Goal: Task Accomplishment & Management: Complete application form

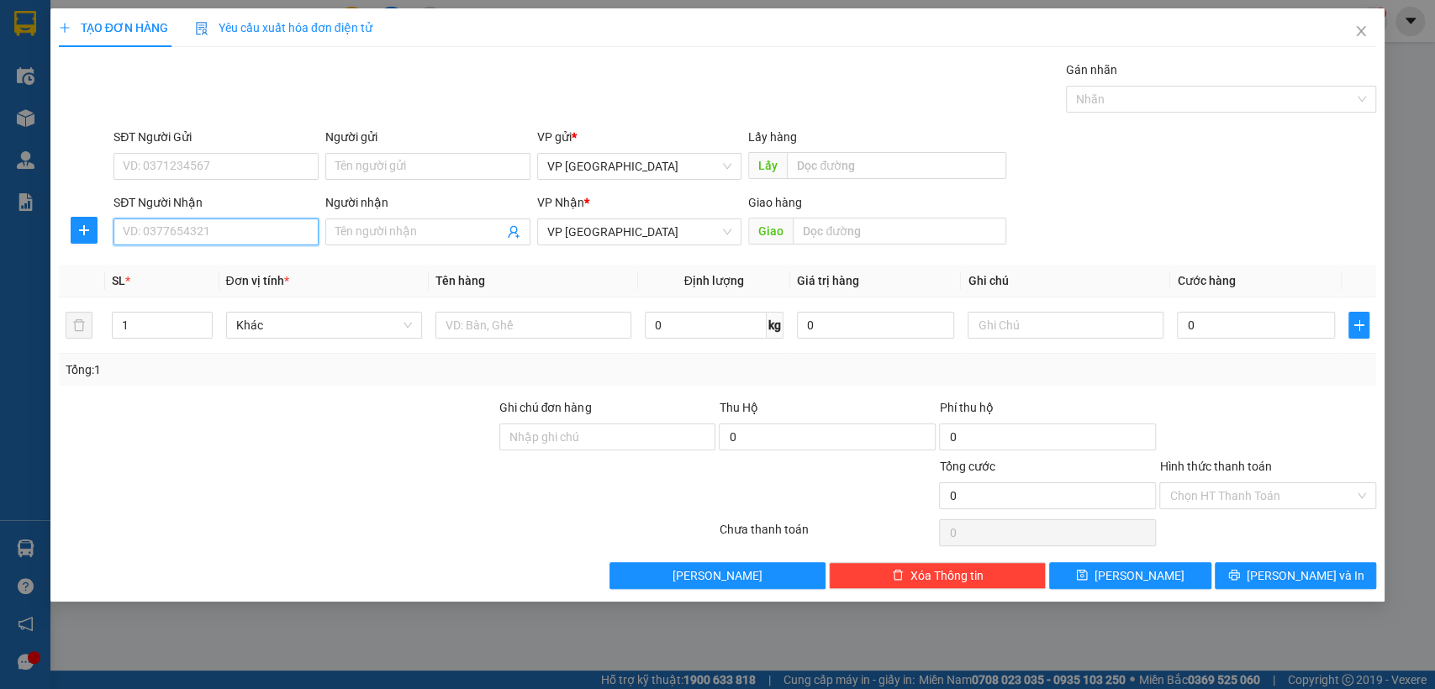
click at [262, 235] on input "SĐT Người Nhận" at bounding box center [216, 232] width 205 height 27
click at [203, 260] on div "0983587325" at bounding box center [216, 265] width 185 height 18
type input "0983587325"
type input "thủ dau1 [cuoc rôi]"
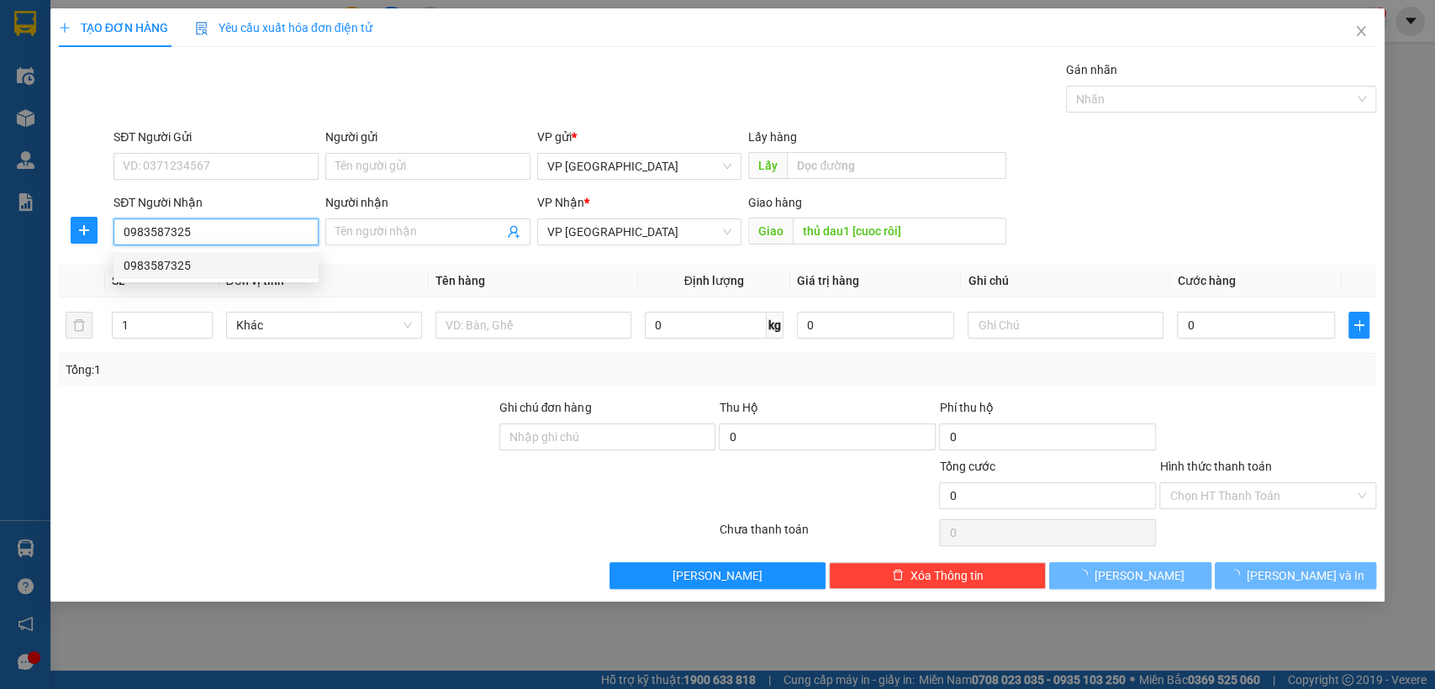
type input "50.000"
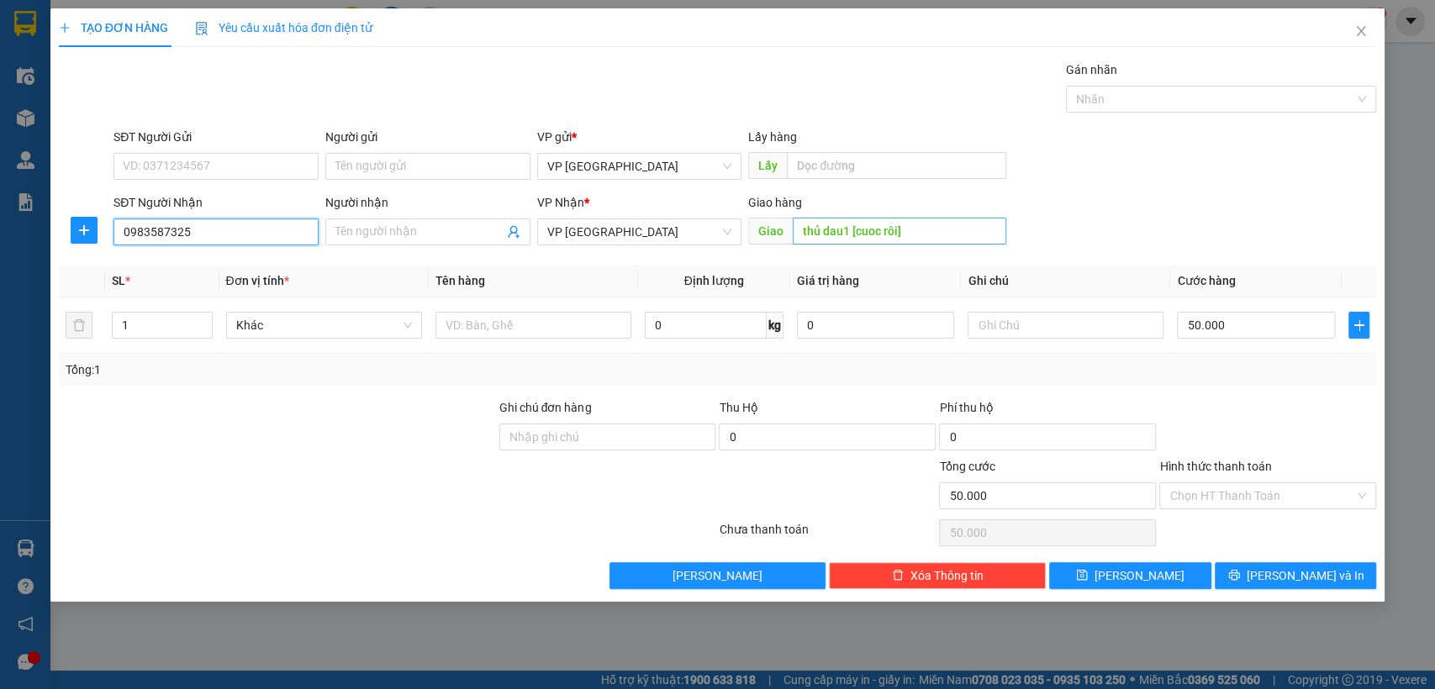
type input "0983587325"
click at [940, 226] on input "thủ dau1 [cuoc rôi]" at bounding box center [900, 231] width 214 height 27
click at [845, 231] on input "thủ dau1 [cuoc rôi]" at bounding box center [900, 231] width 214 height 27
click at [848, 230] on input "thủ dau1 [cuoc rôi]" at bounding box center [900, 231] width 214 height 27
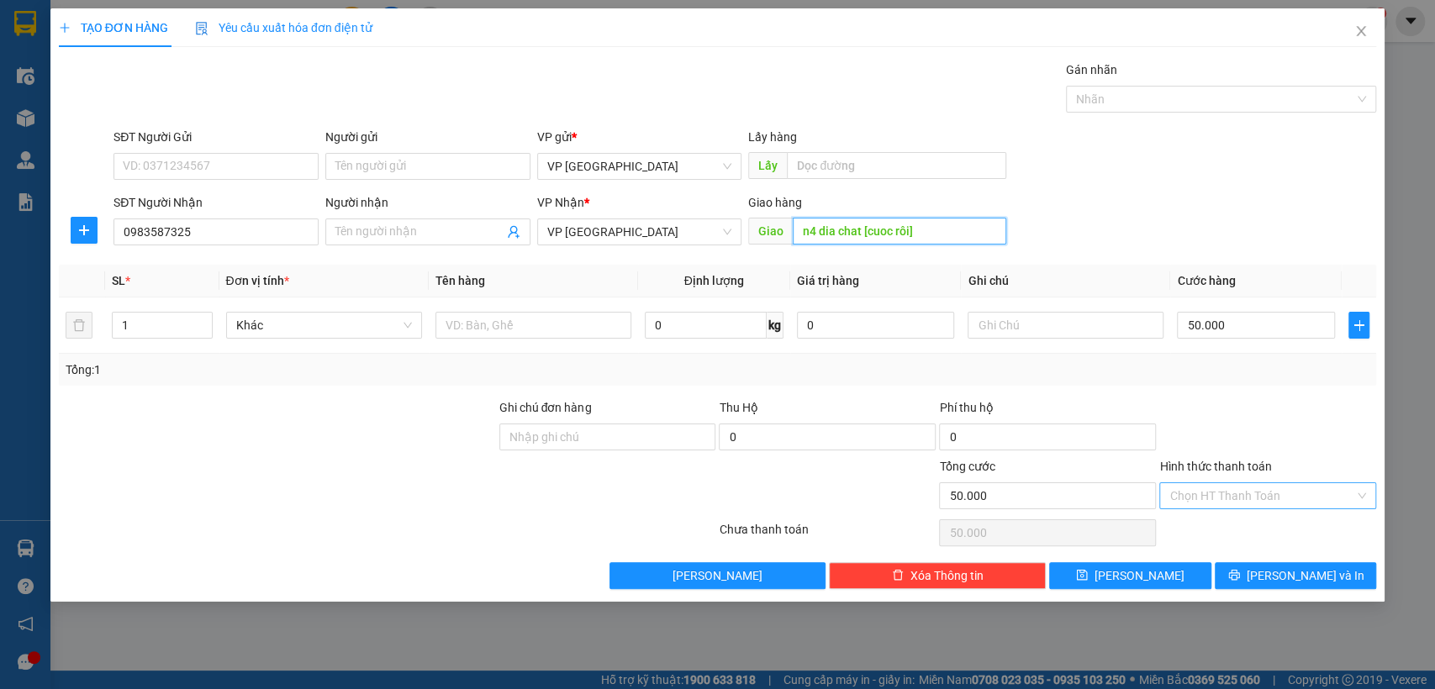
type input "n4 dia chat [cuoc rôi]"
click at [1265, 494] on input "Hình thức thanh toán" at bounding box center [1262, 495] width 185 height 25
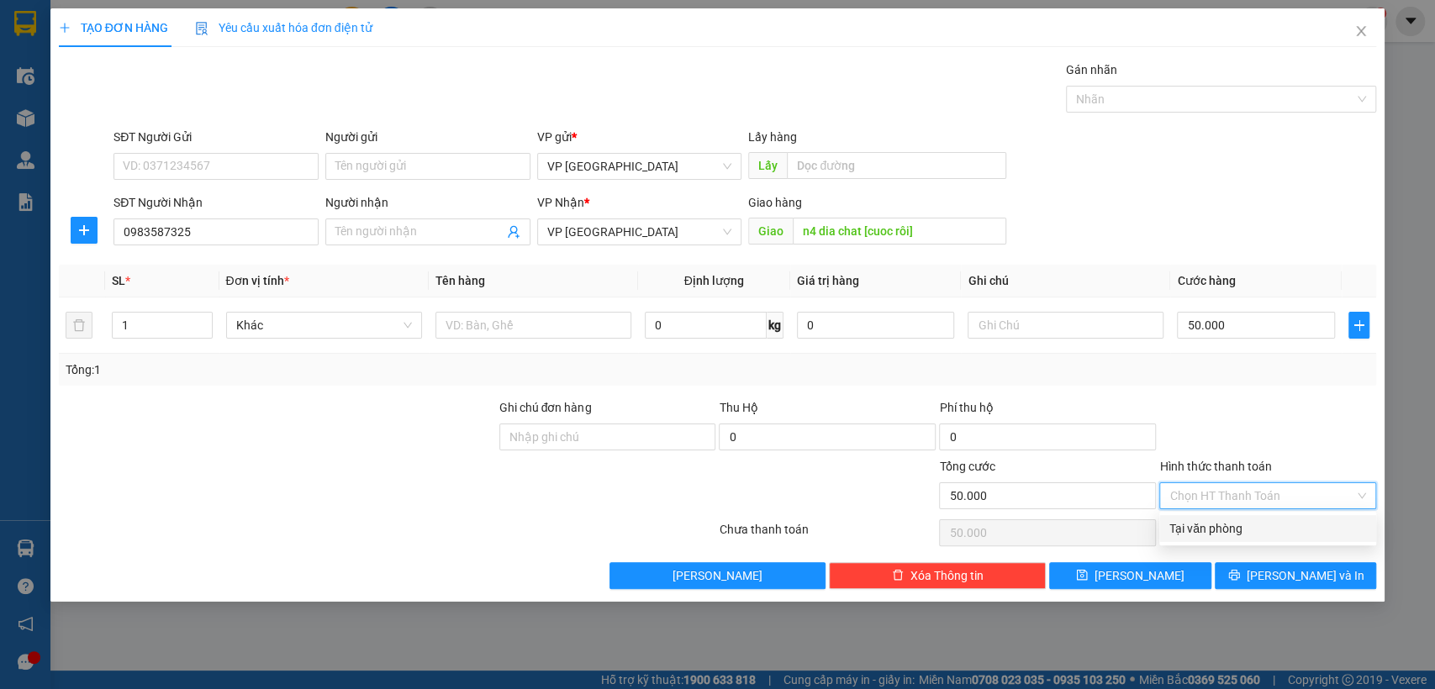
click at [1238, 530] on div "Tại văn phòng" at bounding box center [1268, 529] width 197 height 18
type input "0"
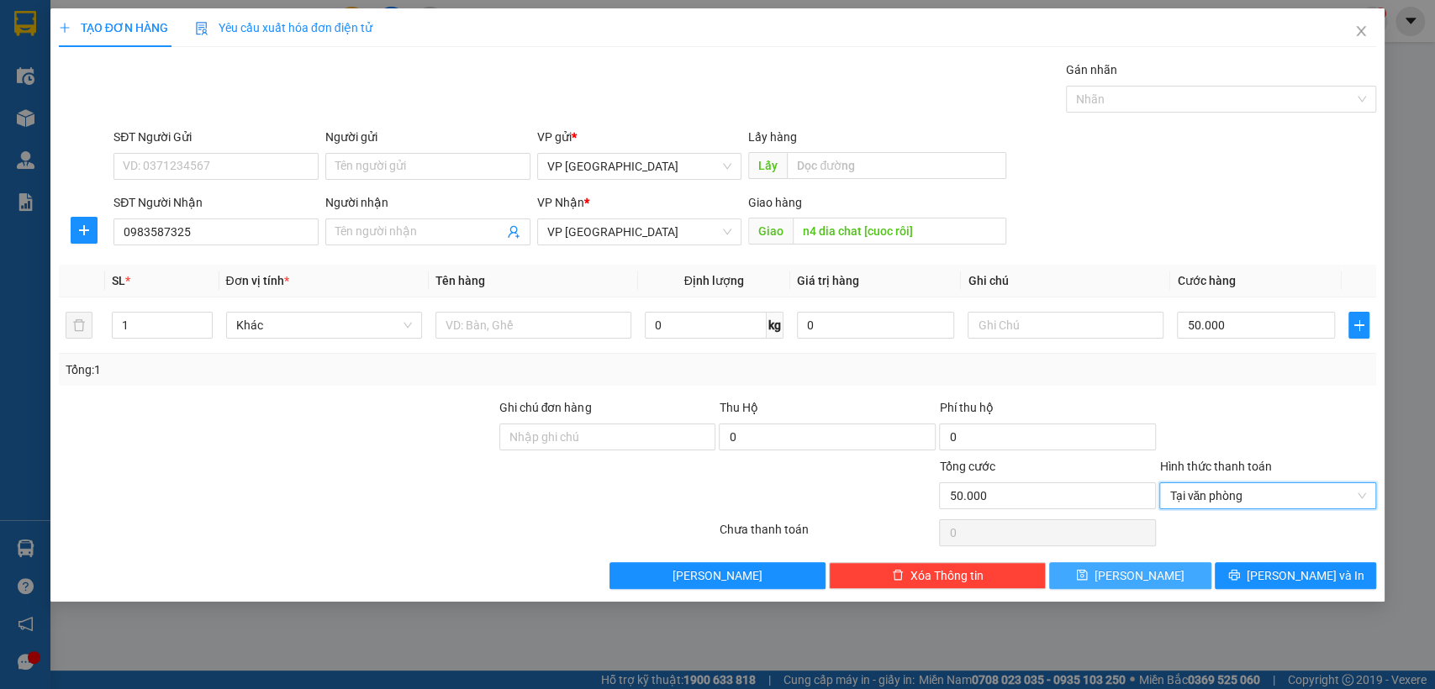
click at [1166, 576] on button "[PERSON_NAME]" at bounding box center [1129, 576] width 161 height 27
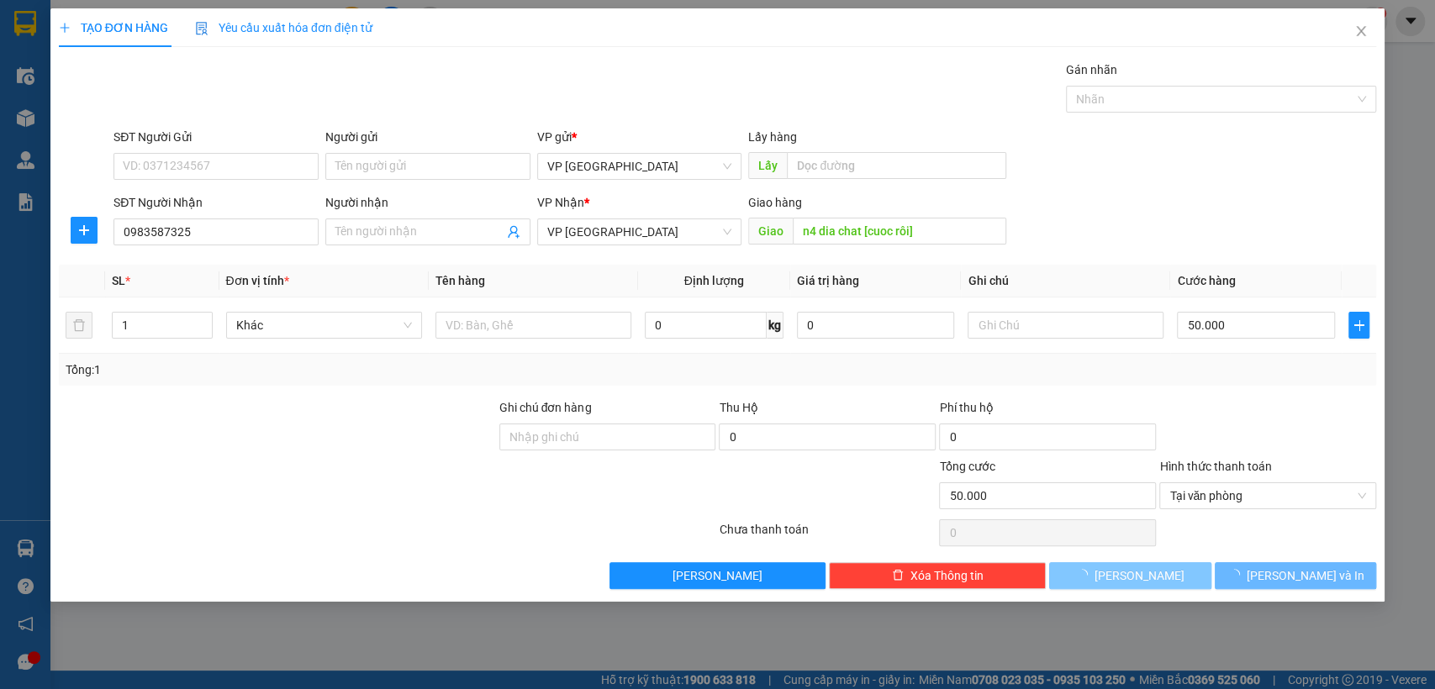
type input "0"
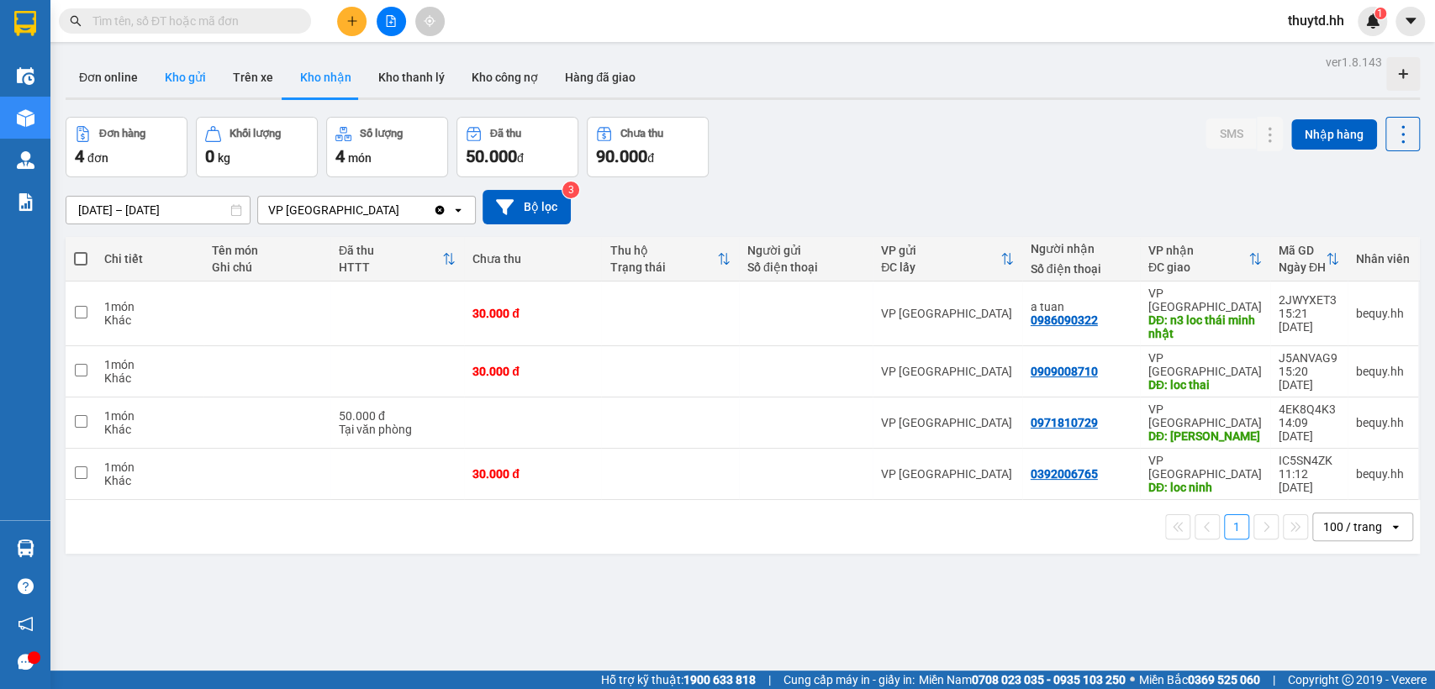
click at [167, 76] on button "Kho gửi" at bounding box center [185, 77] width 68 height 40
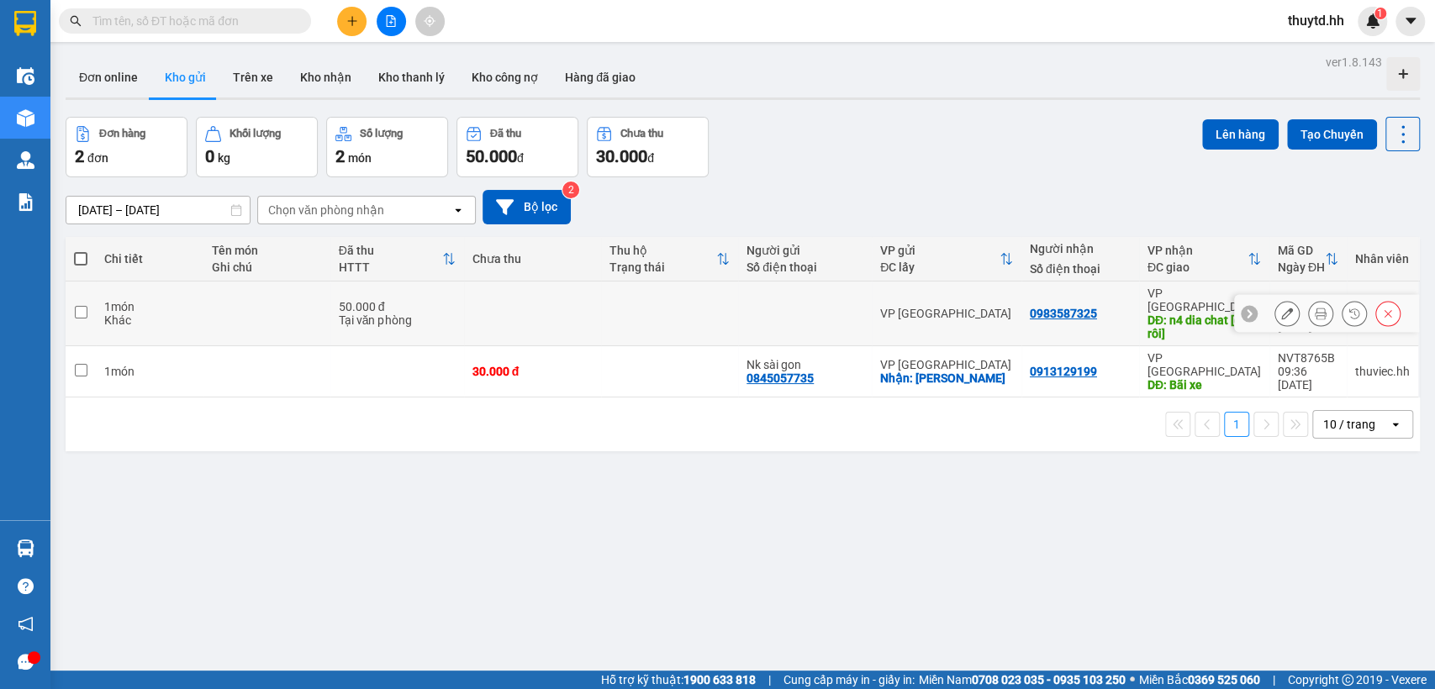
click at [86, 306] on input "checkbox" at bounding box center [81, 312] width 13 height 13
checkbox input "true"
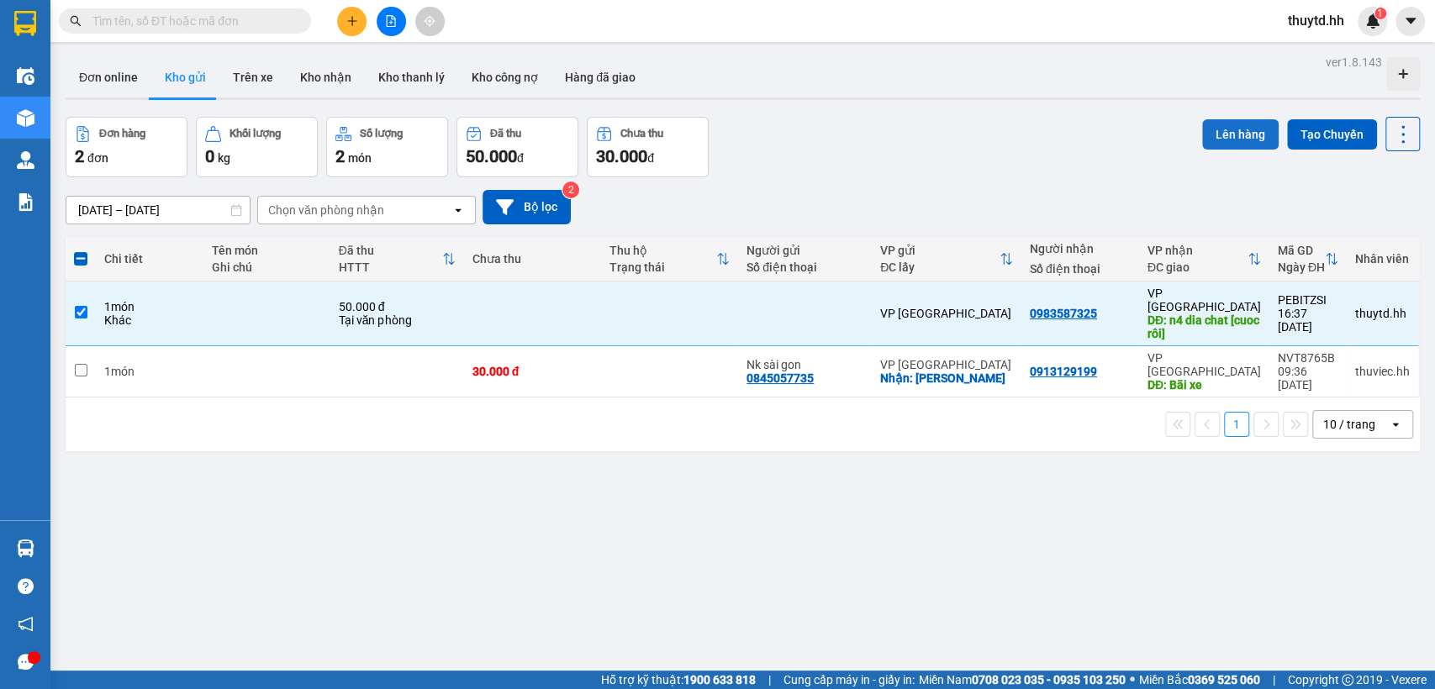
click at [1211, 133] on button "Lên hàng" at bounding box center [1240, 134] width 77 height 30
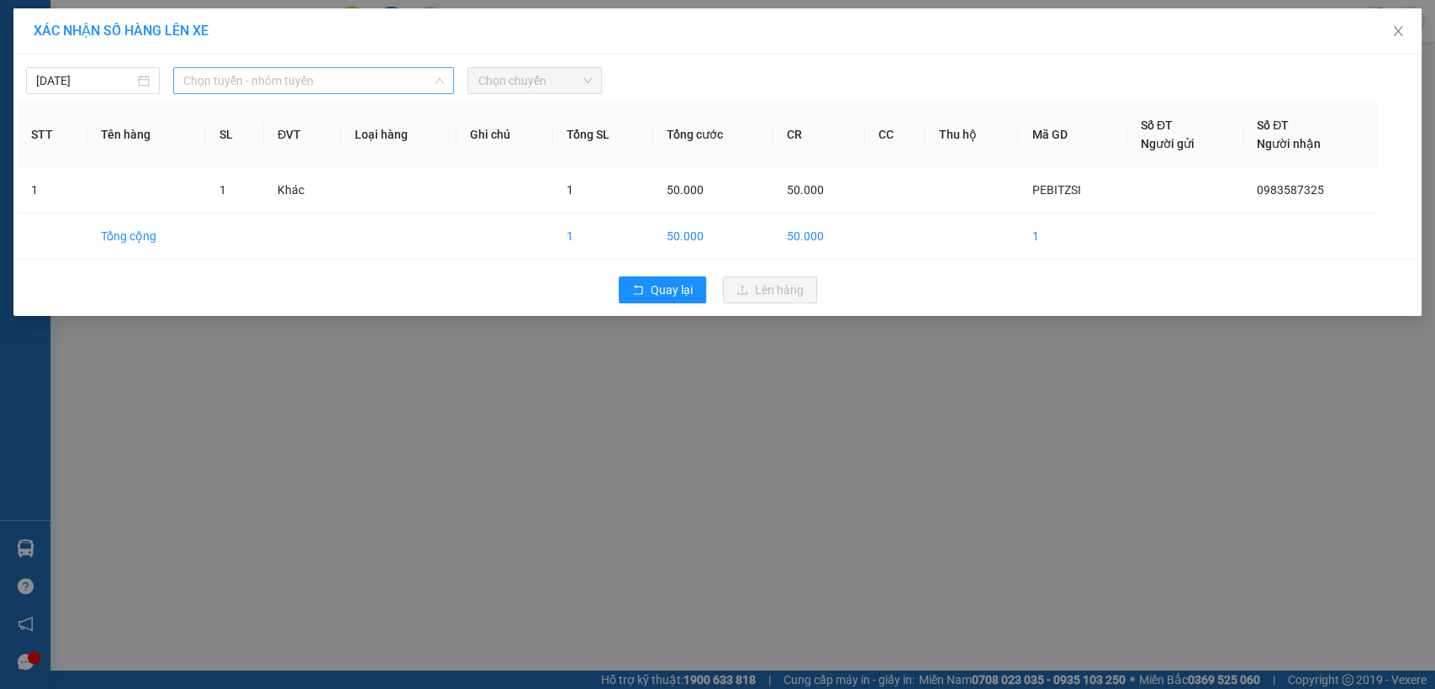
click at [356, 86] on span "Chọn tuyến - nhóm tuyến" at bounding box center [313, 80] width 261 height 25
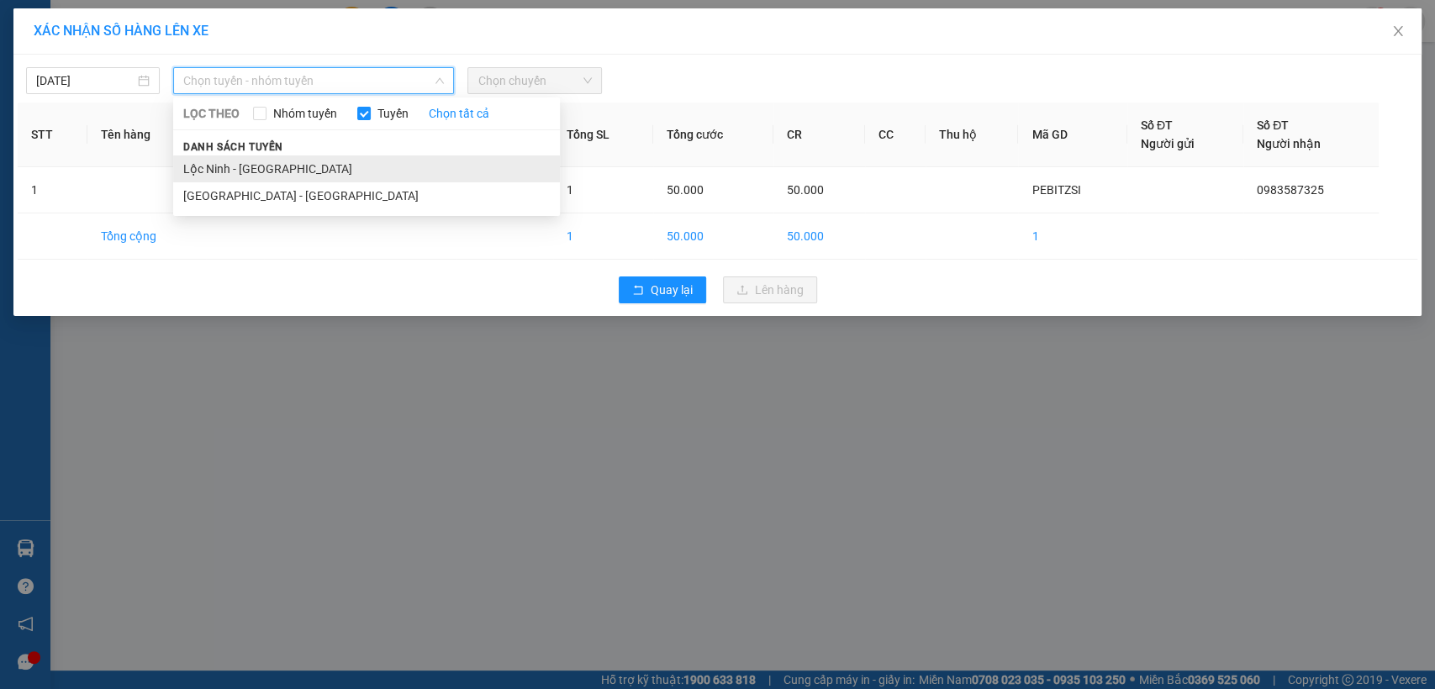
click at [248, 162] on li "Lộc Ninh - [GEOGRAPHIC_DATA]" at bounding box center [366, 169] width 387 height 27
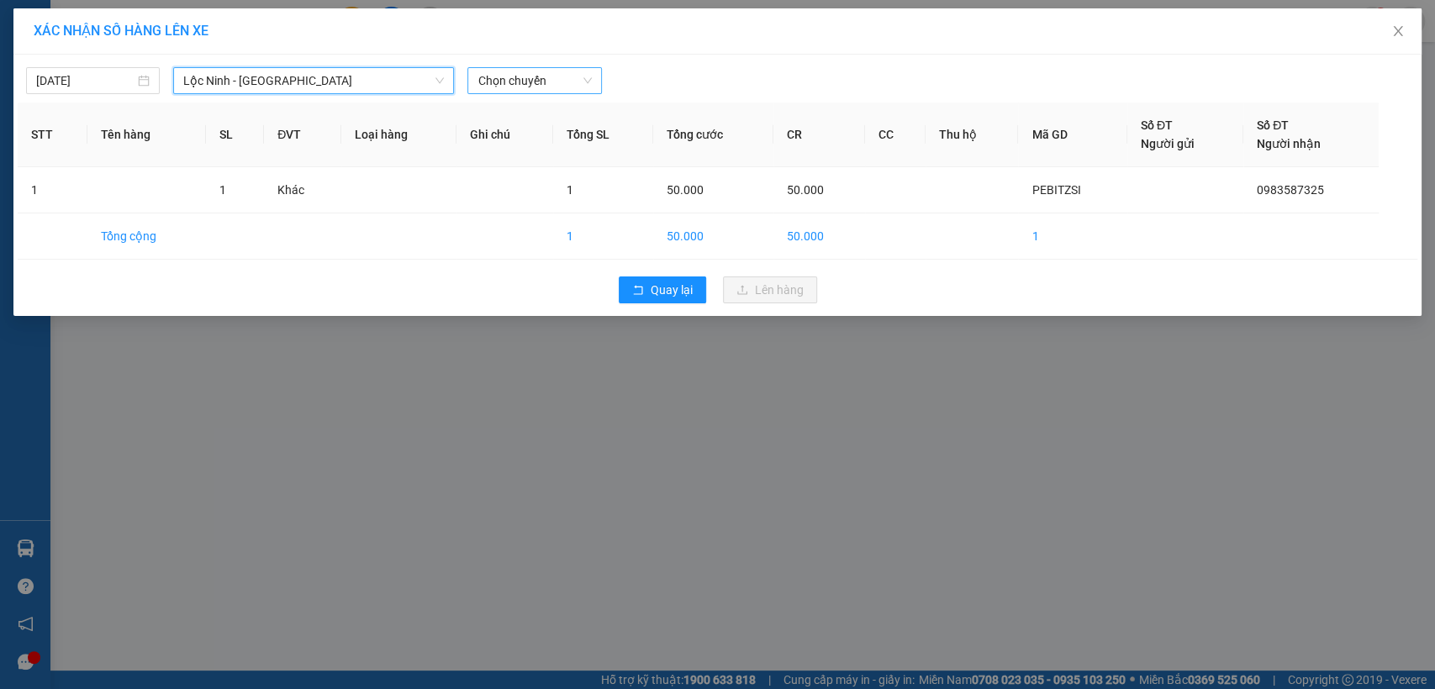
click at [525, 87] on span "Chọn chuyến" at bounding box center [535, 80] width 114 height 25
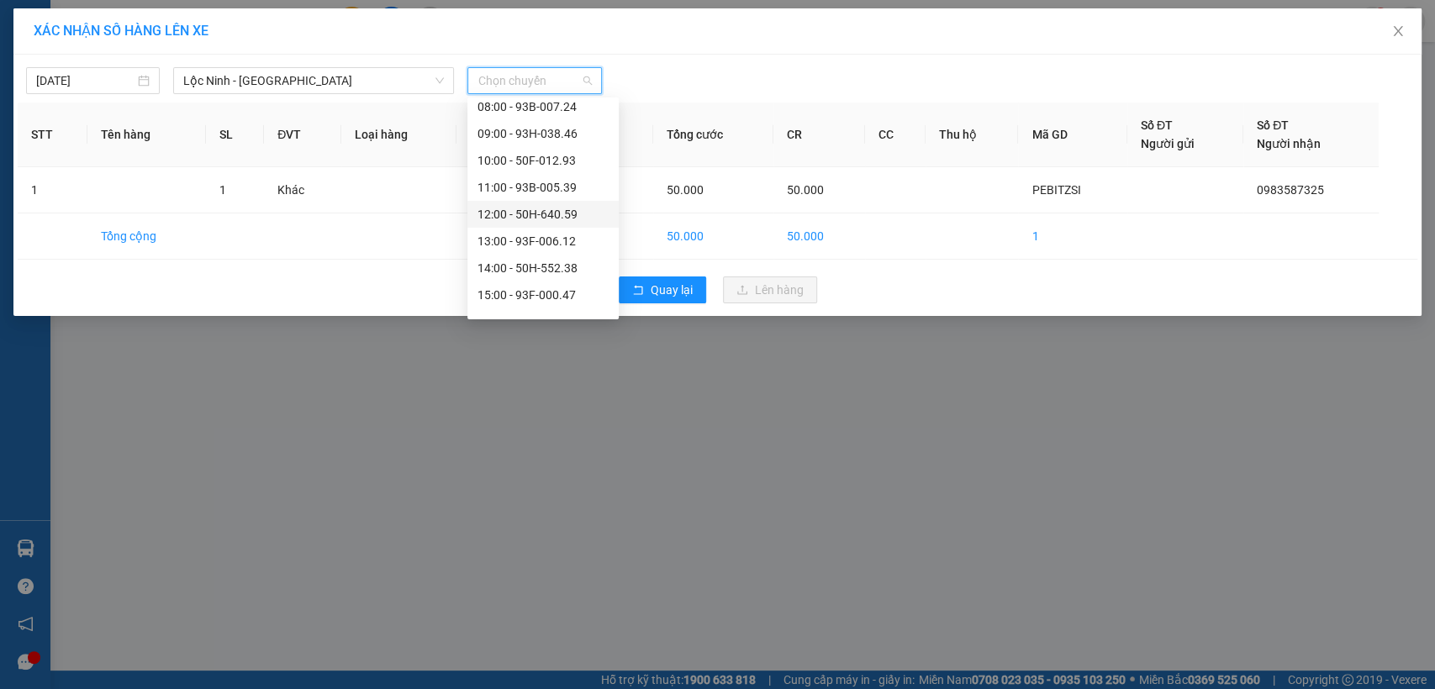
scroll to position [280, 0]
click at [504, 257] on div "15:00 - 93F-000.47" at bounding box center [543, 265] width 131 height 18
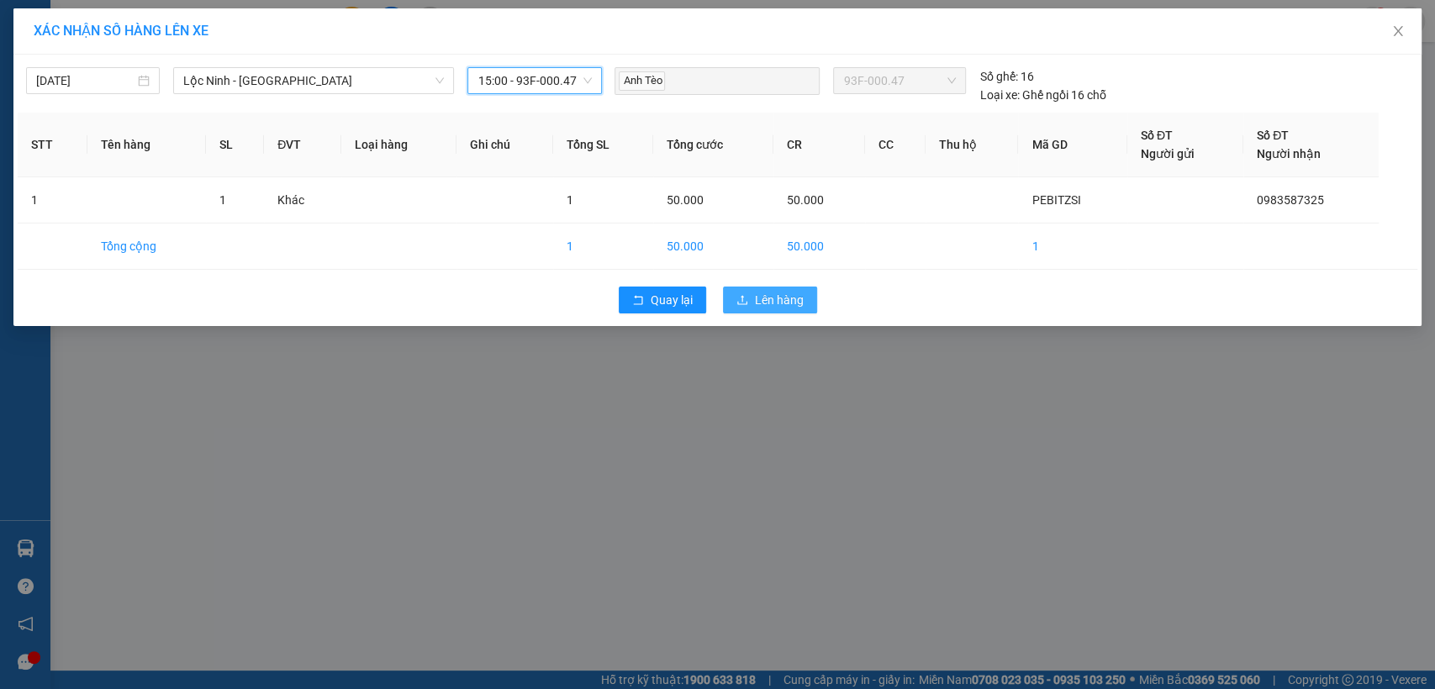
click at [771, 295] on span "Lên hàng" at bounding box center [779, 300] width 49 height 18
